Goal: Transaction & Acquisition: Subscribe to service/newsletter

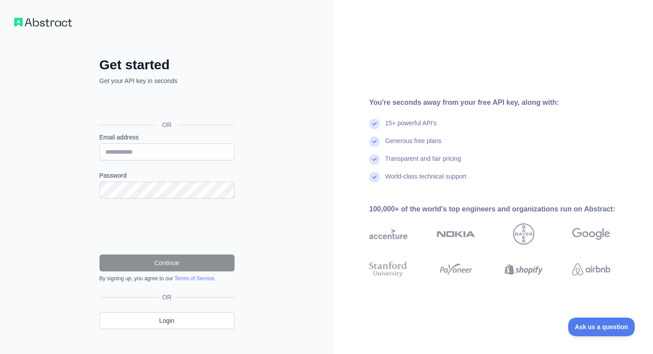
scroll to position [10, 0]
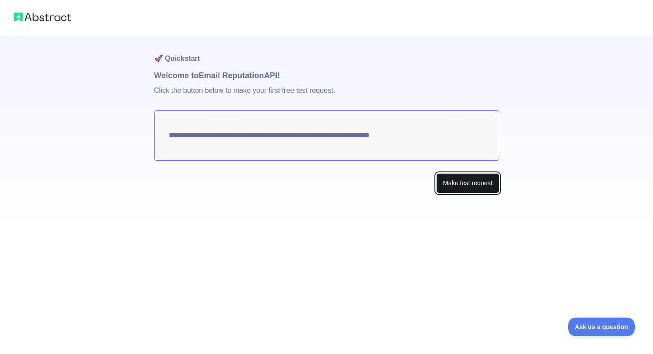
click at [455, 182] on button "Make test request" at bounding box center [467, 183] width 63 height 20
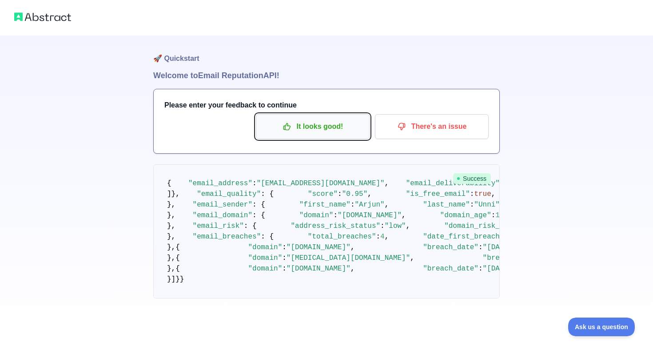
click at [340, 131] on p "It looks good!" at bounding box center [312, 126] width 100 height 15
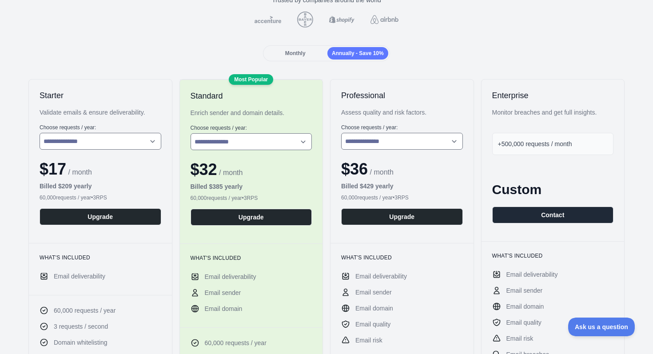
scroll to position [89, 0]
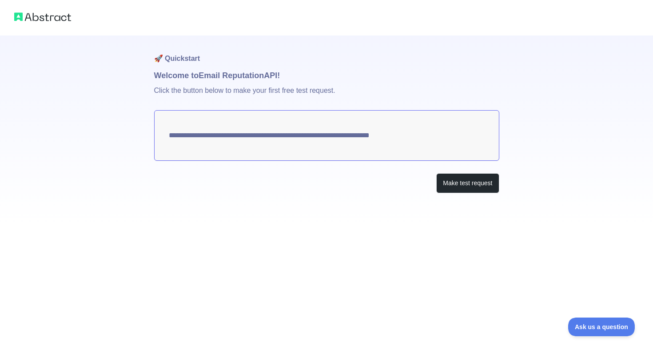
click at [426, 132] on textarea "**********" at bounding box center [326, 135] width 345 height 51
click at [411, 139] on textarea "**********" at bounding box center [326, 135] width 345 height 51
click at [368, 139] on textarea "**********" at bounding box center [326, 135] width 345 height 51
click at [466, 183] on button "Make test request" at bounding box center [467, 183] width 63 height 20
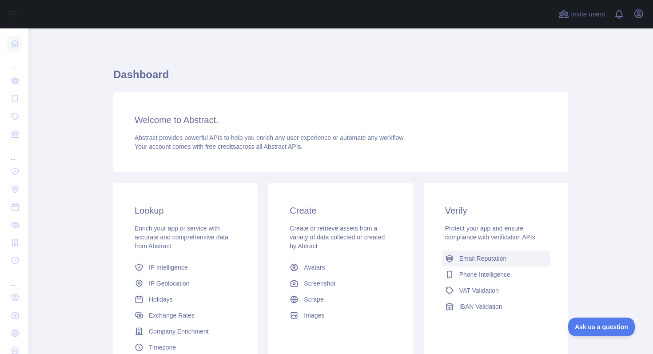
click at [473, 258] on span "Email Reputation" at bounding box center [482, 258] width 47 height 9
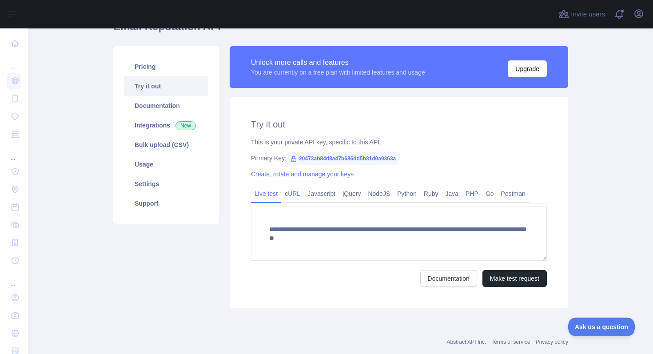
scroll to position [53, 0]
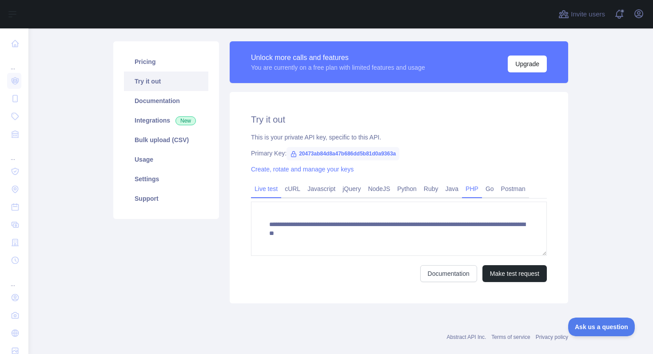
click at [474, 184] on link "PHP" at bounding box center [472, 189] width 20 height 14
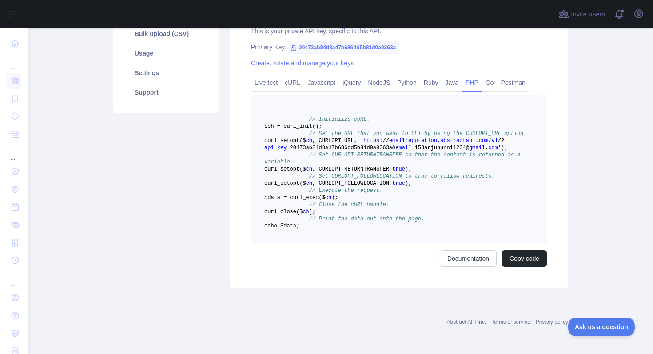
scroll to position [183, 0]
click at [516, 75] on link "Postman" at bounding box center [513, 82] width 32 height 14
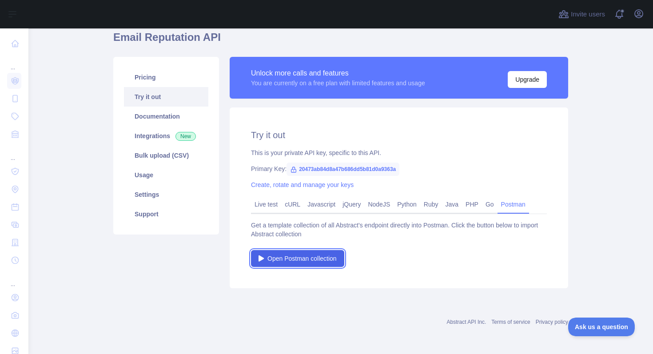
click at [334, 252] on link "Open Postman collection" at bounding box center [297, 258] width 93 height 17
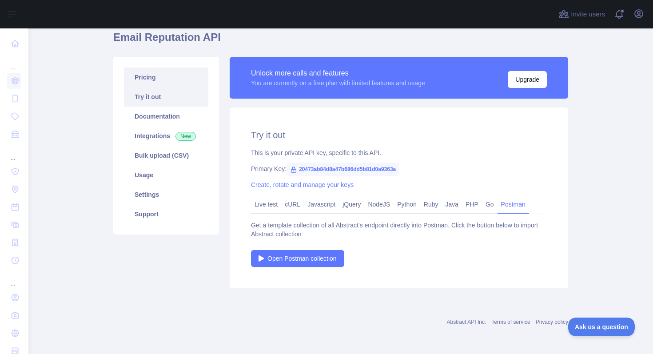
scroll to position [0, 0]
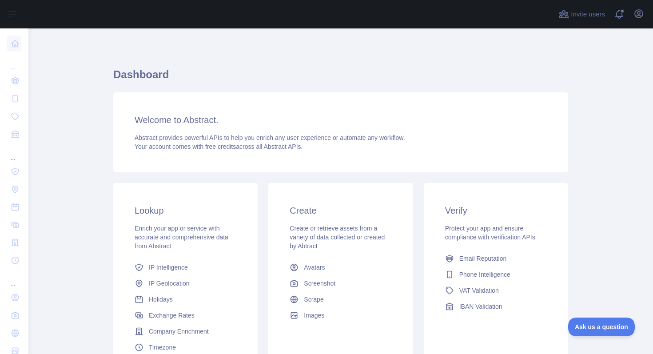
scroll to position [88, 0]
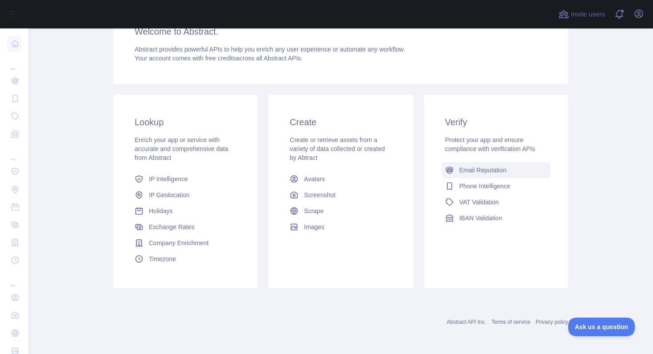
click at [465, 173] on span "Email Reputation" at bounding box center [482, 170] width 47 height 9
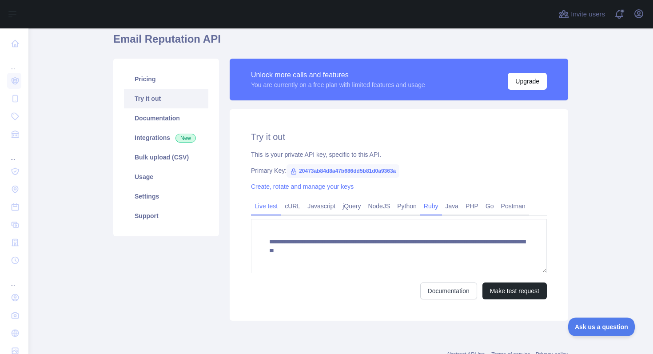
scroll to position [36, 0]
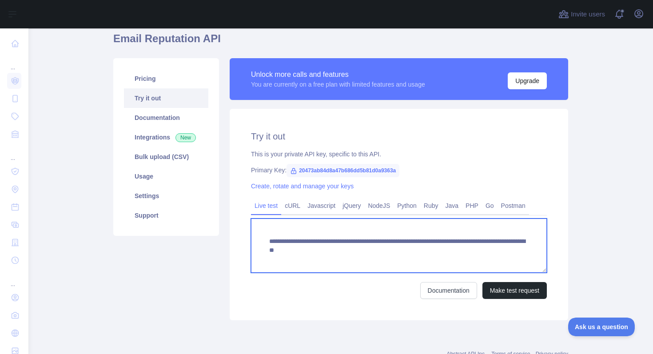
click at [384, 251] on textarea "**********" at bounding box center [399, 245] width 296 height 54
click at [358, 249] on textarea "**********" at bounding box center [399, 245] width 296 height 54
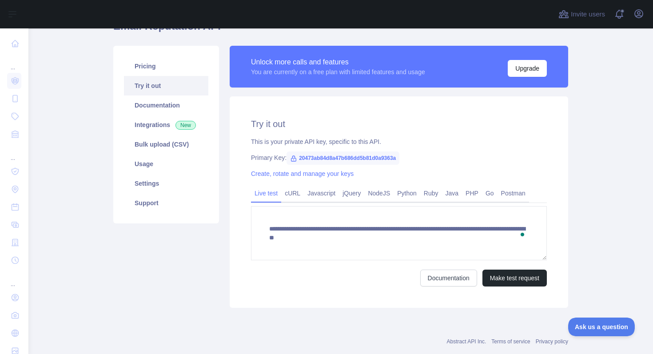
click at [364, 160] on span "20473ab84d8a47b686dd5b81d0a9363a" at bounding box center [342, 157] width 113 height 13
copy span "20473ab84d8a47b686dd5b81d0a9363a"
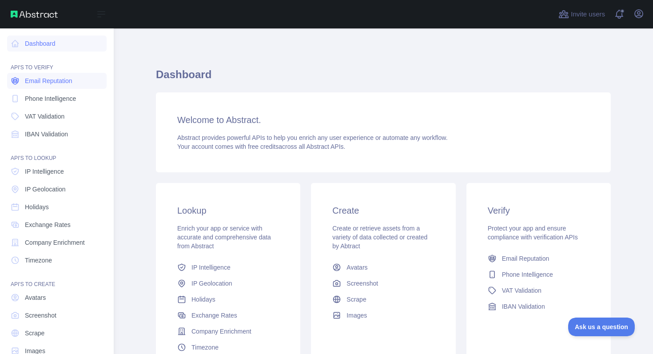
click at [61, 80] on span "Email Reputation" at bounding box center [48, 80] width 47 height 9
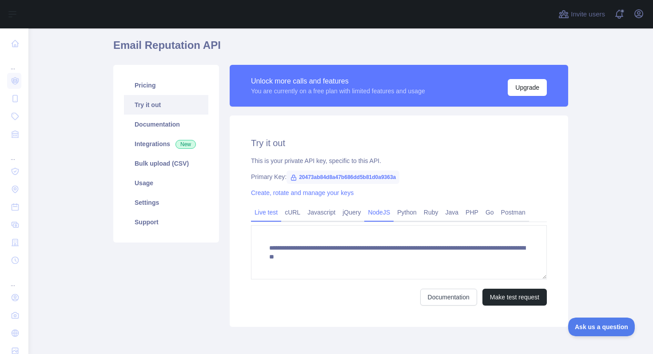
scroll to position [68, 0]
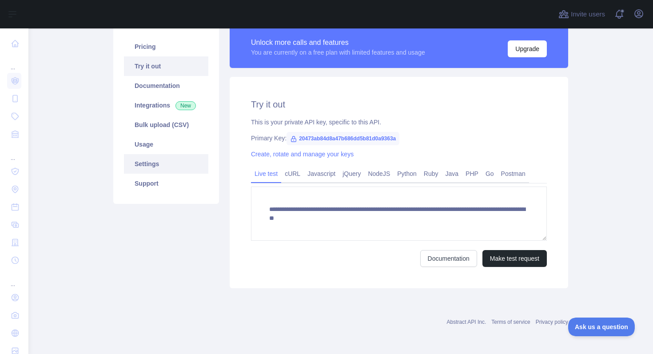
click at [173, 168] on link "Settings" at bounding box center [166, 164] width 84 height 20
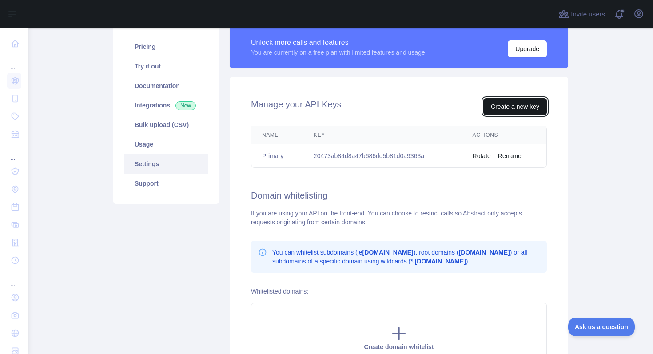
click at [524, 106] on button "Create a new key" at bounding box center [514, 106] width 63 height 17
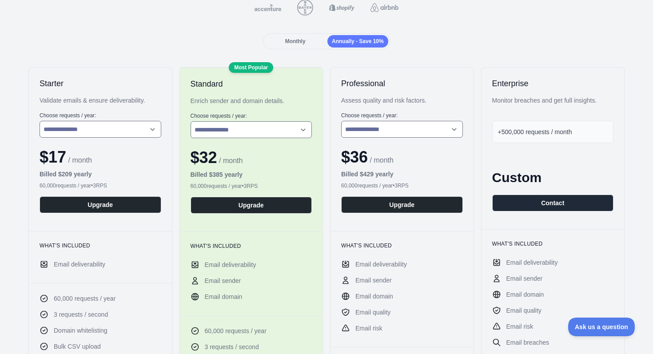
scroll to position [98, 0]
